Goal: Register for event/course

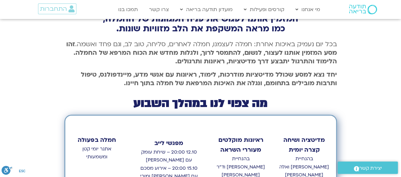
scroll to position [253, 0]
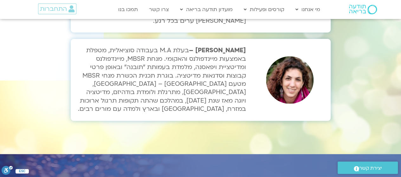
scroll to position [2248, 0]
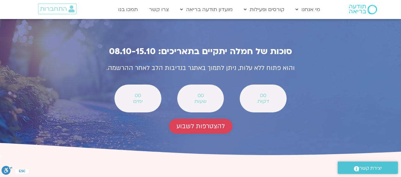
click at [202, 123] on span "להצטרפות לשבוע" at bounding box center [200, 126] width 48 height 7
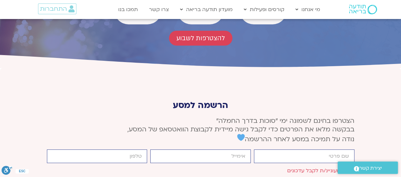
scroll to position [2368, 0]
